Goal: Task Accomplishment & Management: Use online tool/utility

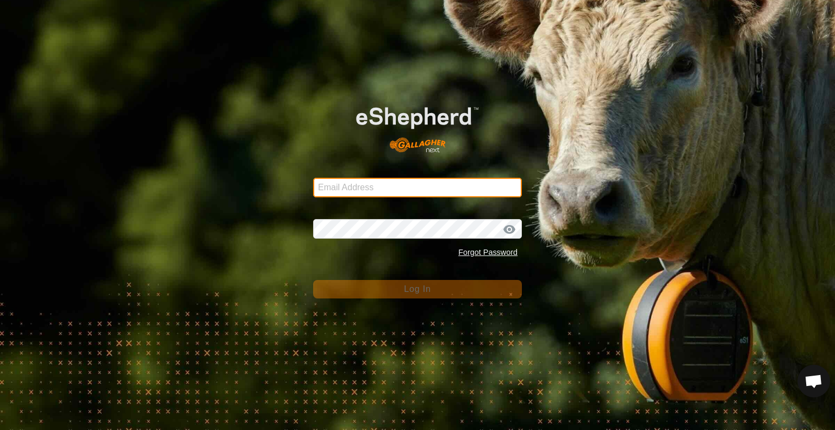
click at [358, 191] on input "Email Address" at bounding box center [417, 188] width 209 height 20
type input "jonandnerida1@gmail.com"
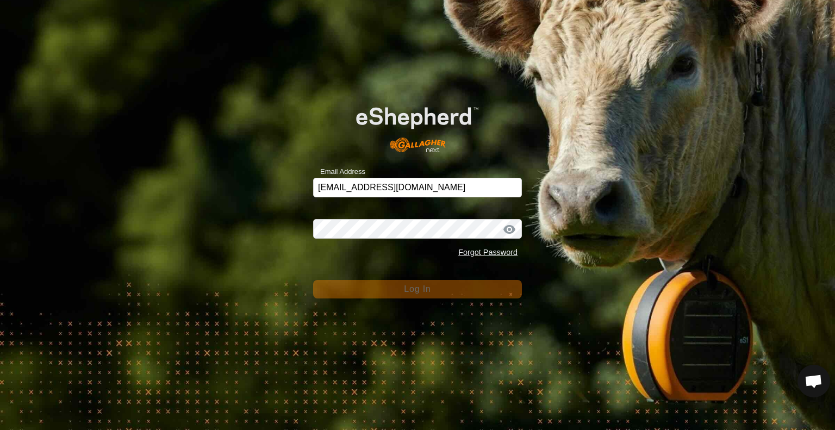
click at [371, 216] on div "Password Forgot Password" at bounding box center [417, 234] width 209 height 57
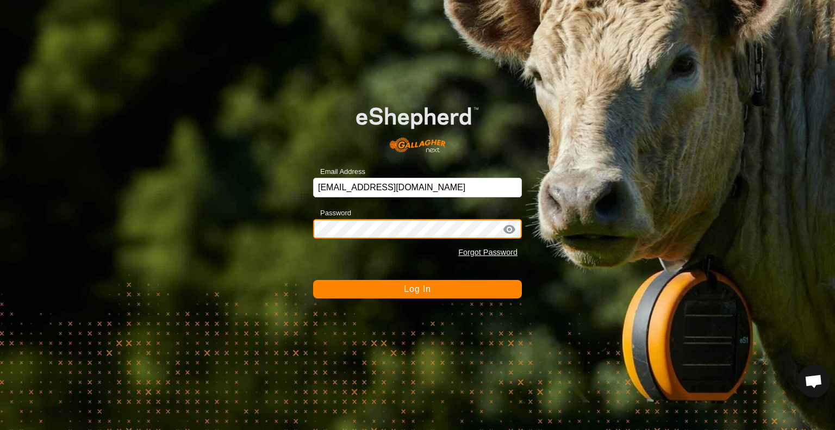
click at [313, 280] on button "Log In" at bounding box center [417, 289] width 209 height 18
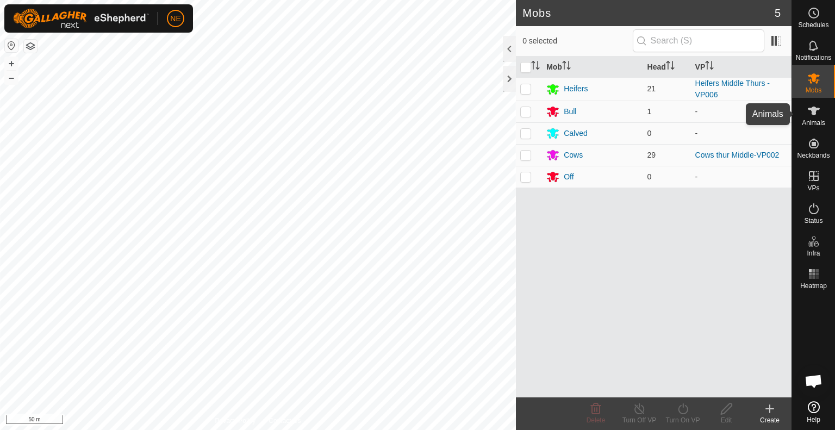
click at [813, 120] on span "Animals" at bounding box center [813, 123] width 23 height 7
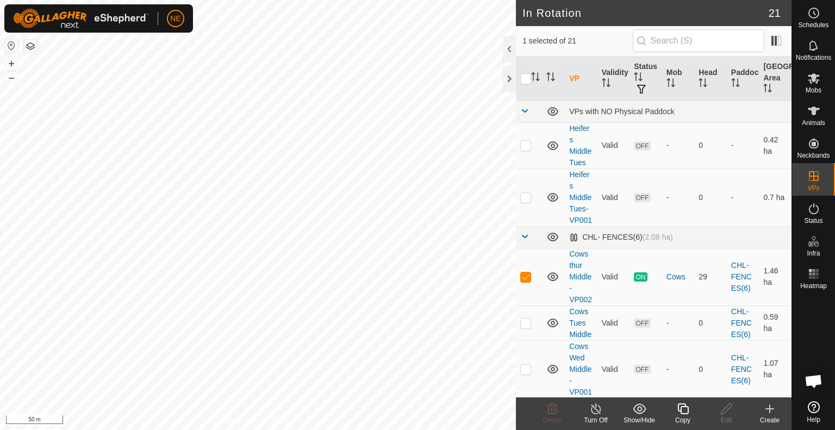
click at [681, 417] on div "Copy" at bounding box center [682, 420] width 43 height 10
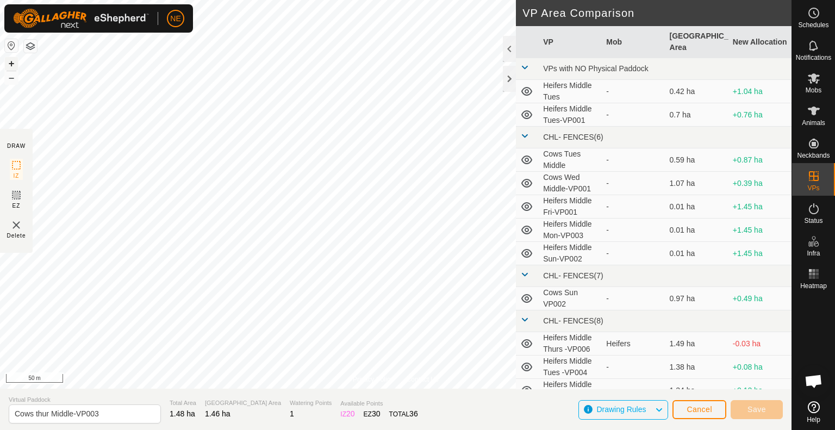
click at [13, 65] on button "+" at bounding box center [11, 63] width 13 height 13
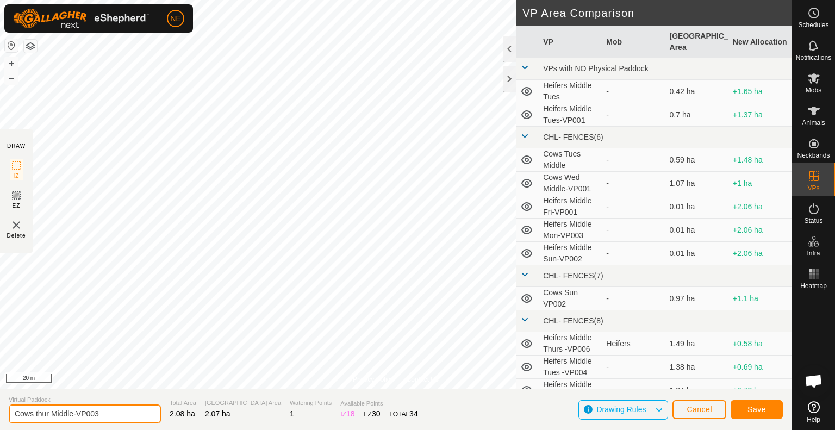
click at [48, 415] on input "Cows thur Middle-VP003" at bounding box center [85, 413] width 152 height 19
type input "Cows Fri Middle-VP003"
click at [762, 404] on button "Save" at bounding box center [756, 409] width 52 height 19
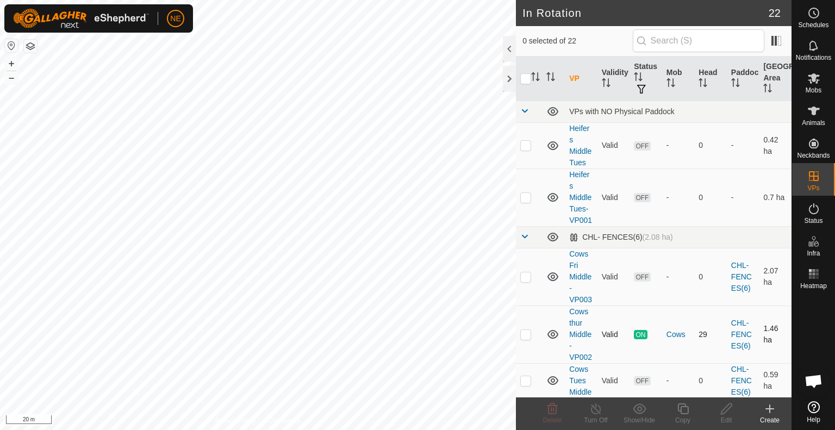
checkbox input "true"
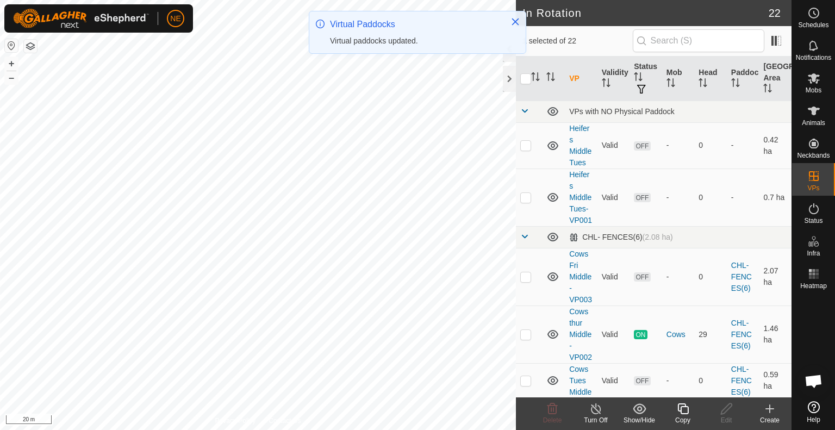
click at [683, 411] on icon at bounding box center [683, 408] width 14 height 13
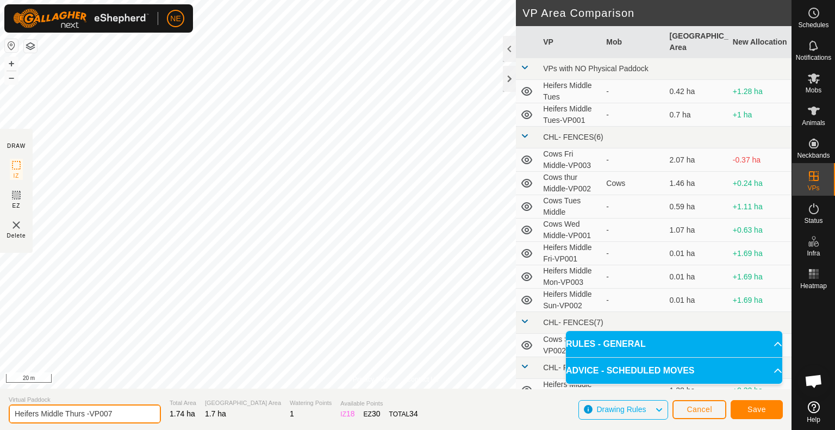
click at [83, 415] on input "Heifers Middle Thurs -VP007" at bounding box center [85, 413] width 152 height 19
type input "Heifers Middle Fri -VP007"
click at [752, 408] on span "Save" at bounding box center [756, 409] width 18 height 9
